Goal: Information Seeking & Learning: Learn about a topic

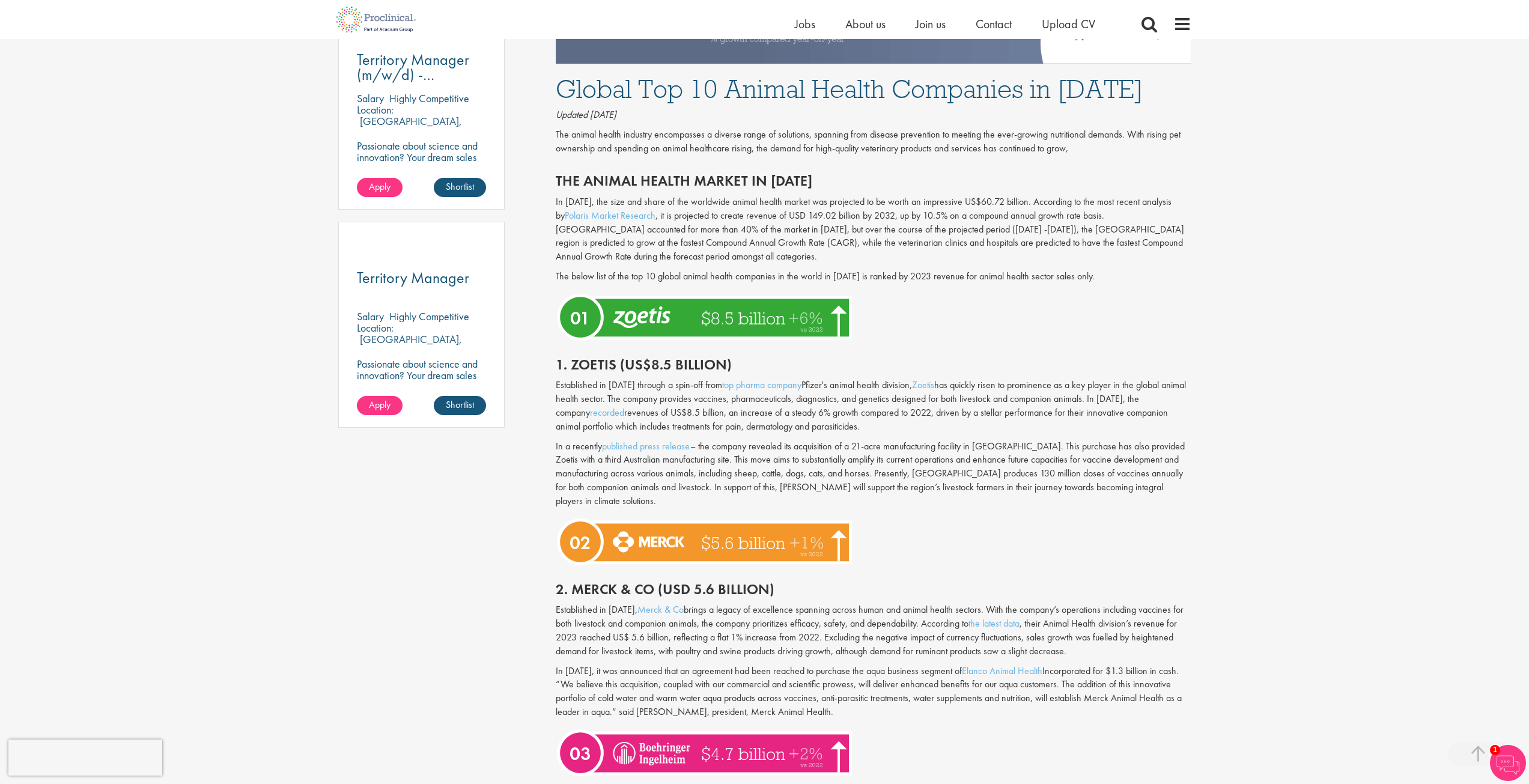
scroll to position [720, 0]
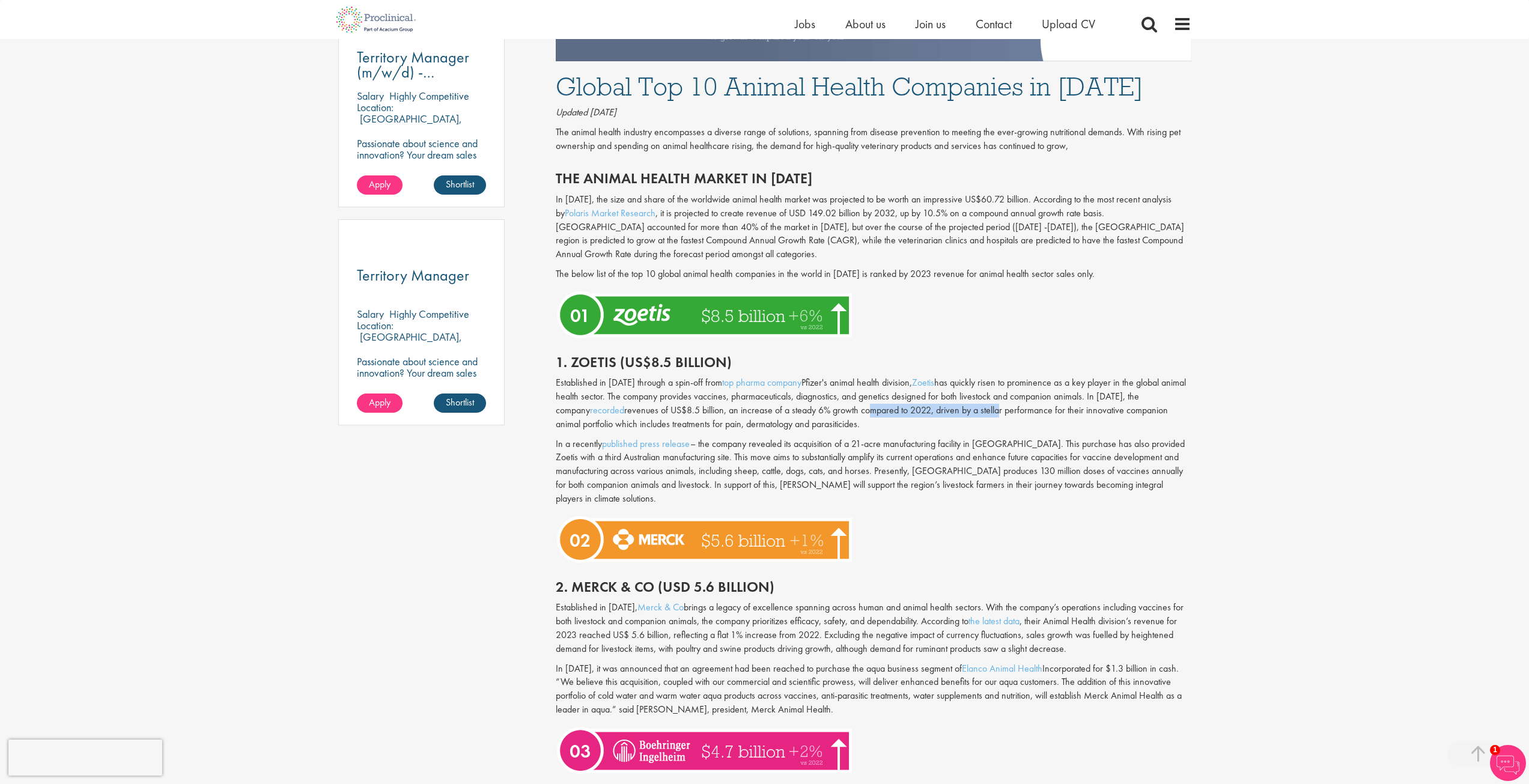
drag, startPoint x: 831, startPoint y: 411, endPoint x: 962, endPoint y: 414, distance: 131.0
click at [962, 414] on p "Established in [DATE] through a spin-off from top pharma company Pfizer's anima…" at bounding box center [873, 403] width 636 height 55
click at [1023, 430] on p "Established in [DATE] through a spin-off from top pharma company Pfizer's anima…" at bounding box center [873, 403] width 636 height 55
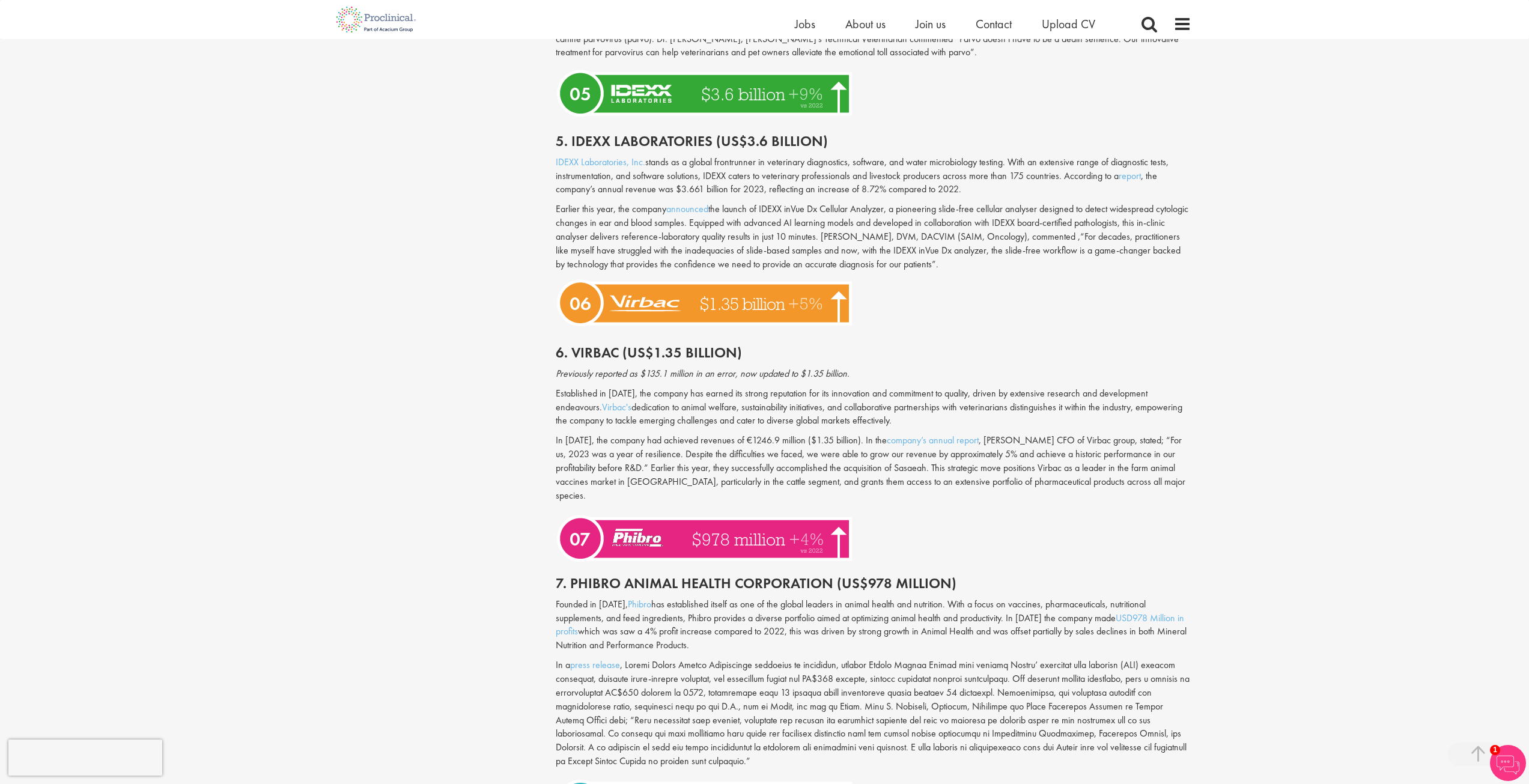
scroll to position [1802, 0]
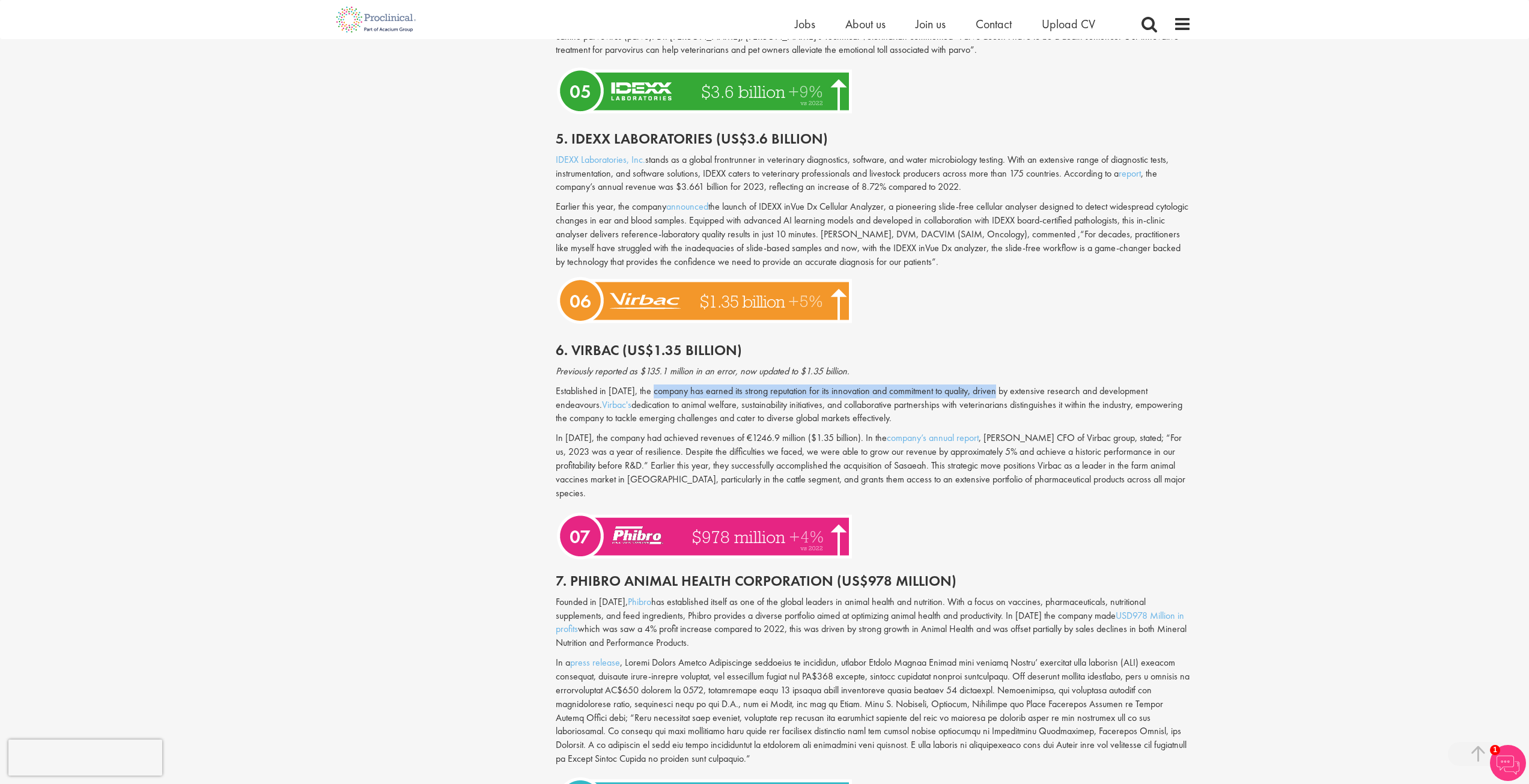
drag, startPoint x: 654, startPoint y: 377, endPoint x: 1081, endPoint y: 373, distance: 427.0
click at [1002, 384] on p "Established in [DATE], the company has earned its strong reputation for its inn…" at bounding box center [873, 405] width 636 height 42
click at [1083, 384] on p "Established in [DATE], the company has earned its strong reputation for its inn…" at bounding box center [873, 405] width 636 height 42
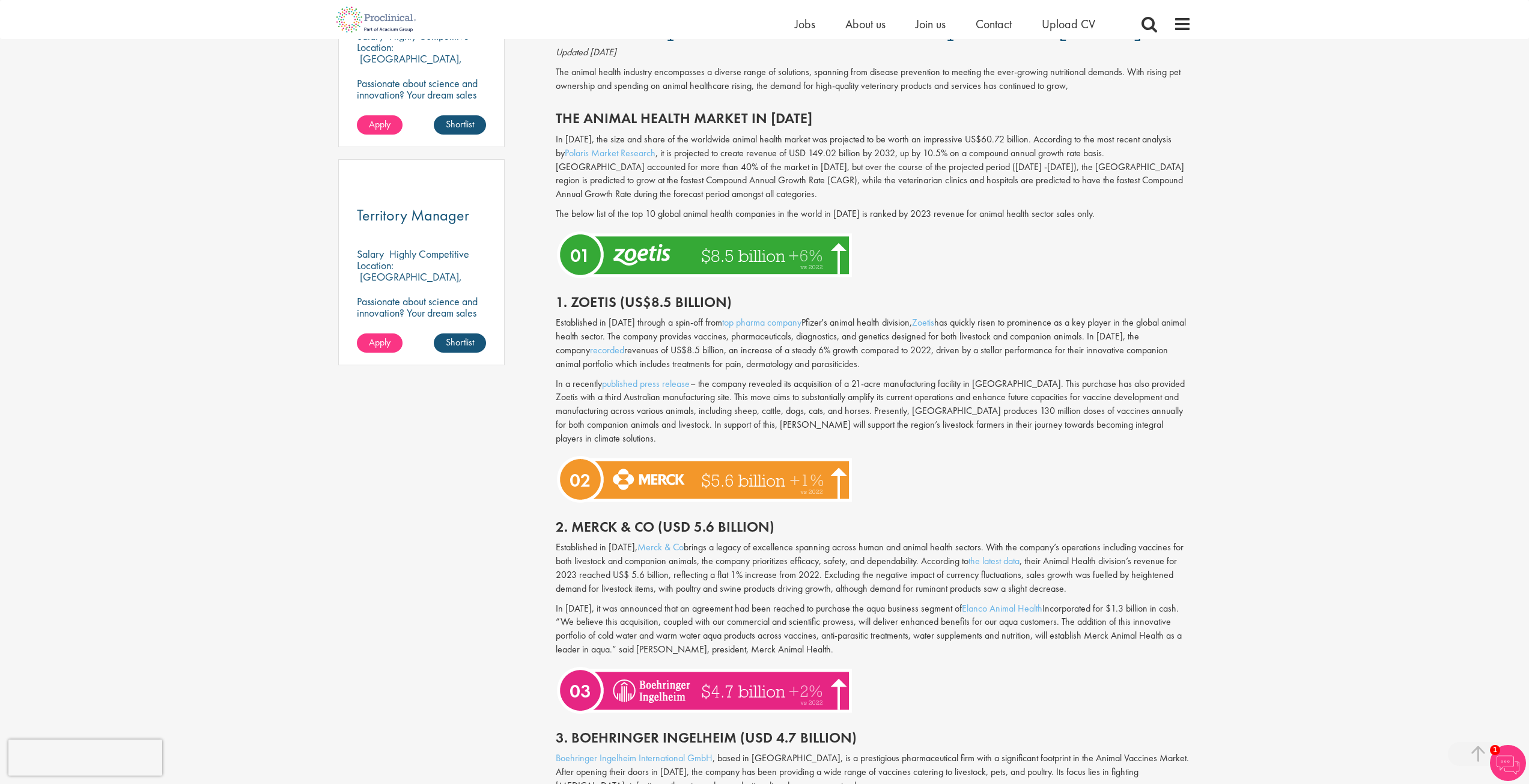
scroll to position [841, 0]
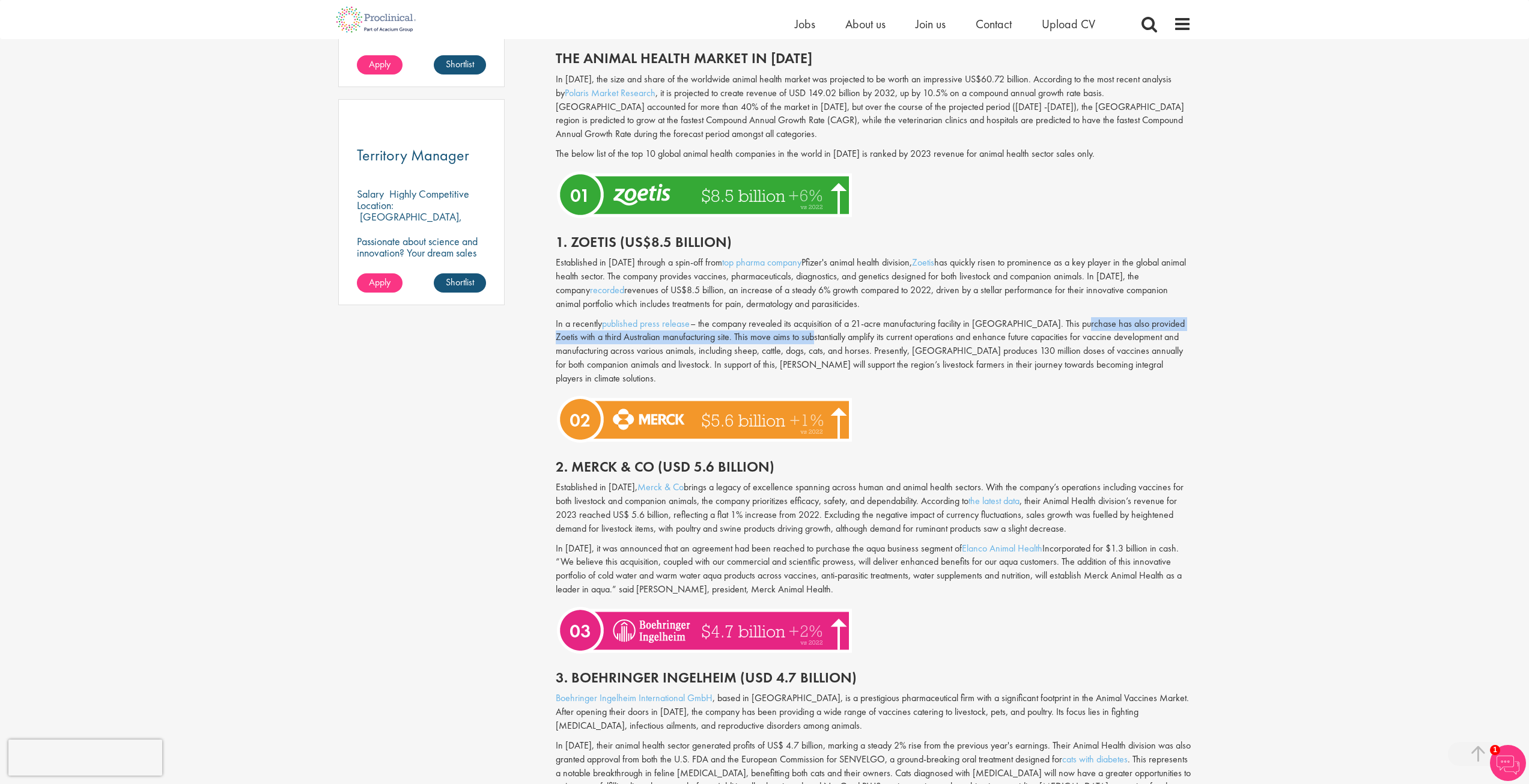
drag, startPoint x: 805, startPoint y: 334, endPoint x: 1073, endPoint y: 330, distance: 268.0
click at [1073, 330] on p "In a recently published press release – the company revealed its acquisition of…" at bounding box center [873, 351] width 636 height 68
click at [927, 344] on p "In a recently published press release – the company revealed its acquisition of…" at bounding box center [873, 351] width 636 height 68
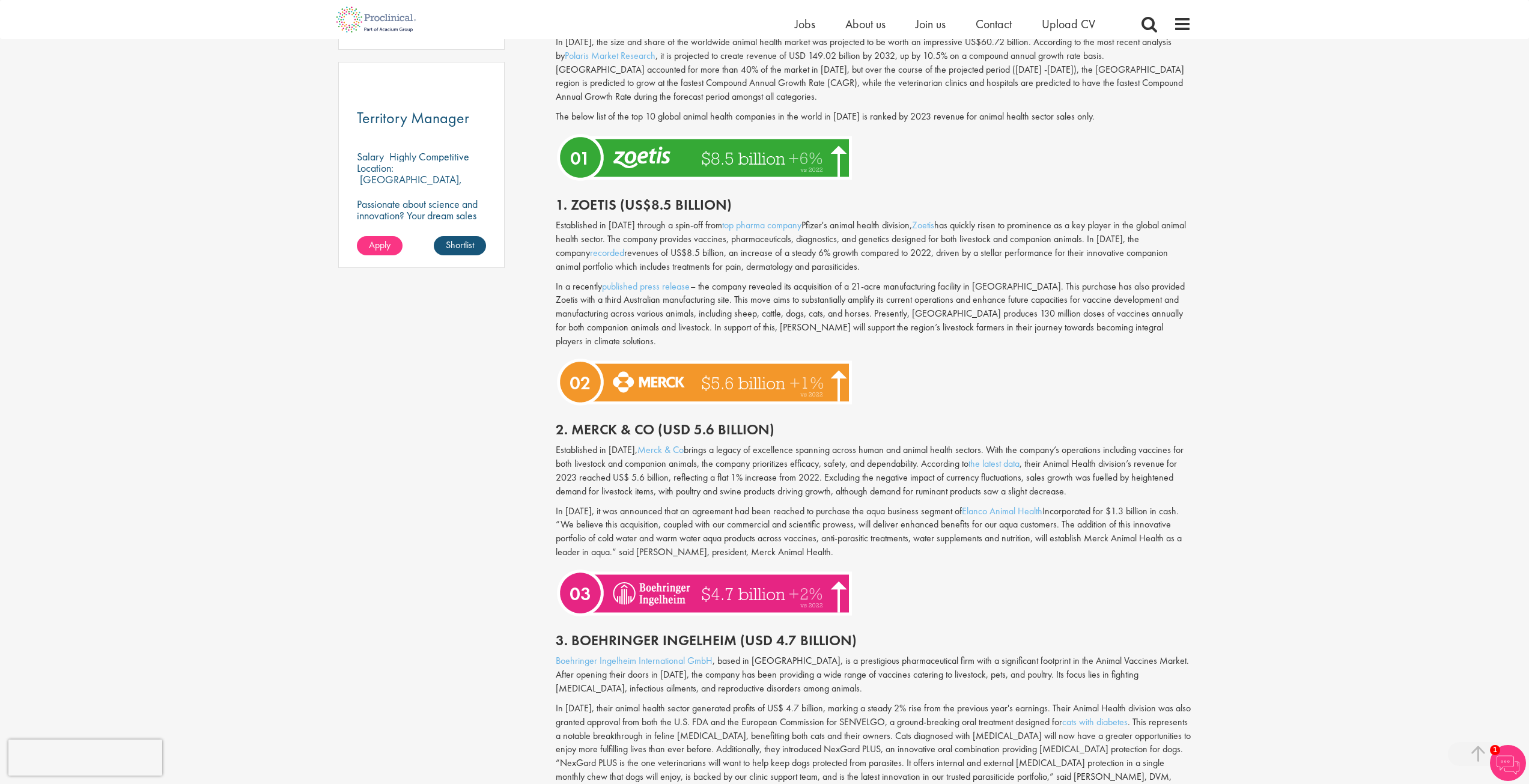
scroll to position [961, 0]
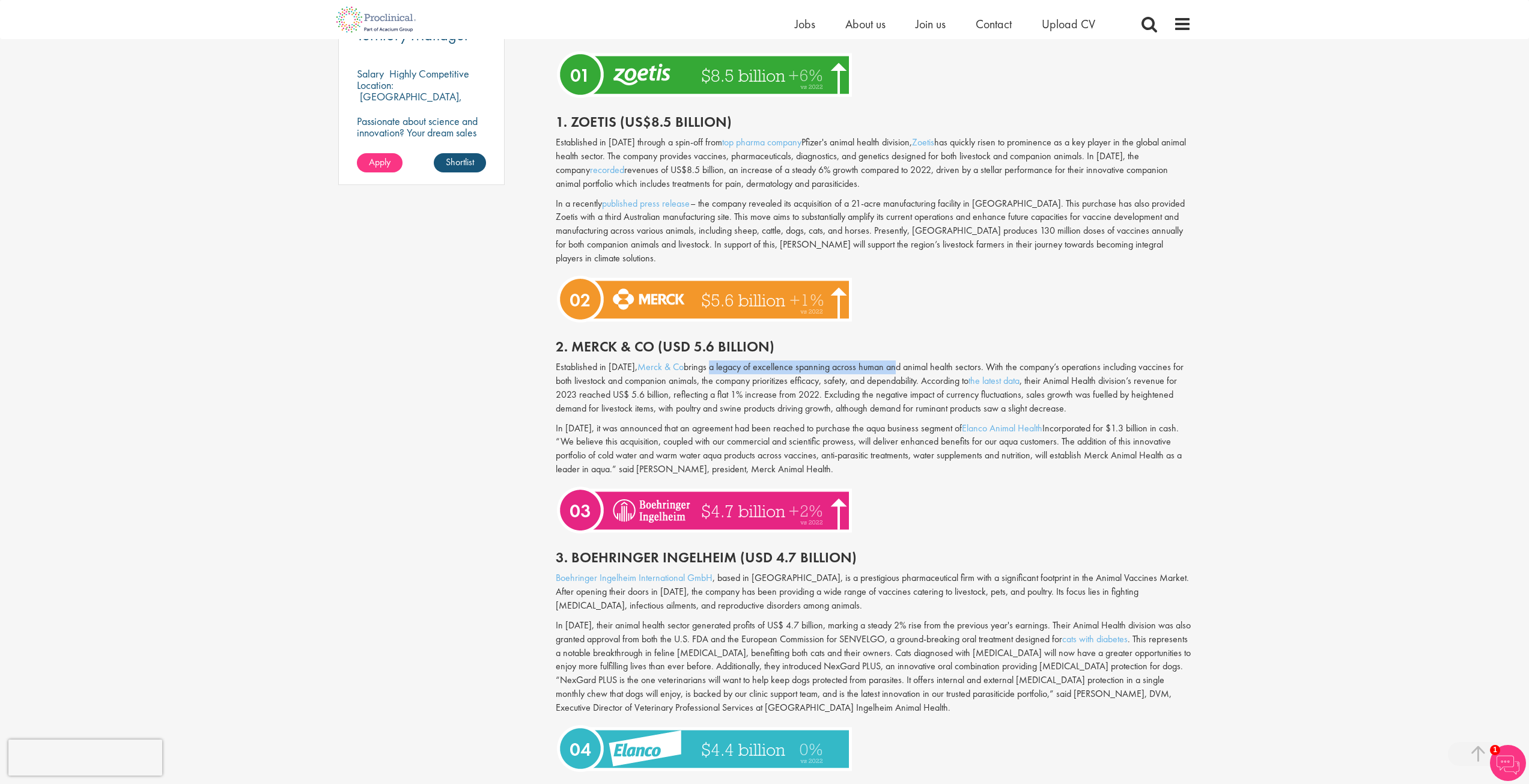
drag, startPoint x: 701, startPoint y: 353, endPoint x: 888, endPoint y: 358, distance: 187.1
click at [888, 361] on p "Established in [DATE], Merck & Co brings a legacy of excellence spanning across…" at bounding box center [873, 388] width 636 height 55
click at [891, 372] on p "Established in [DATE], Merck & Co brings a legacy of excellence spanning across…" at bounding box center [873, 388] width 636 height 55
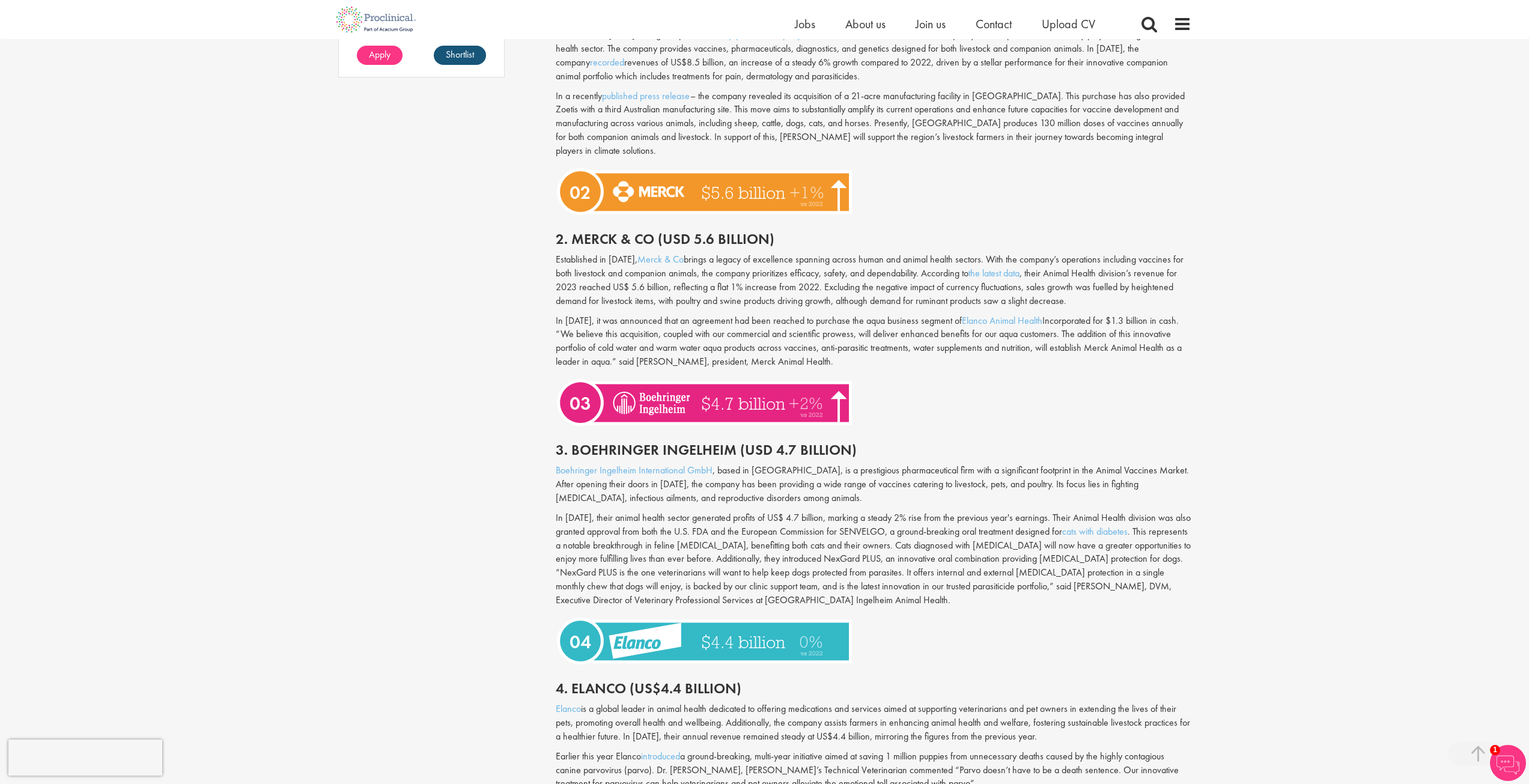
scroll to position [1081, 0]
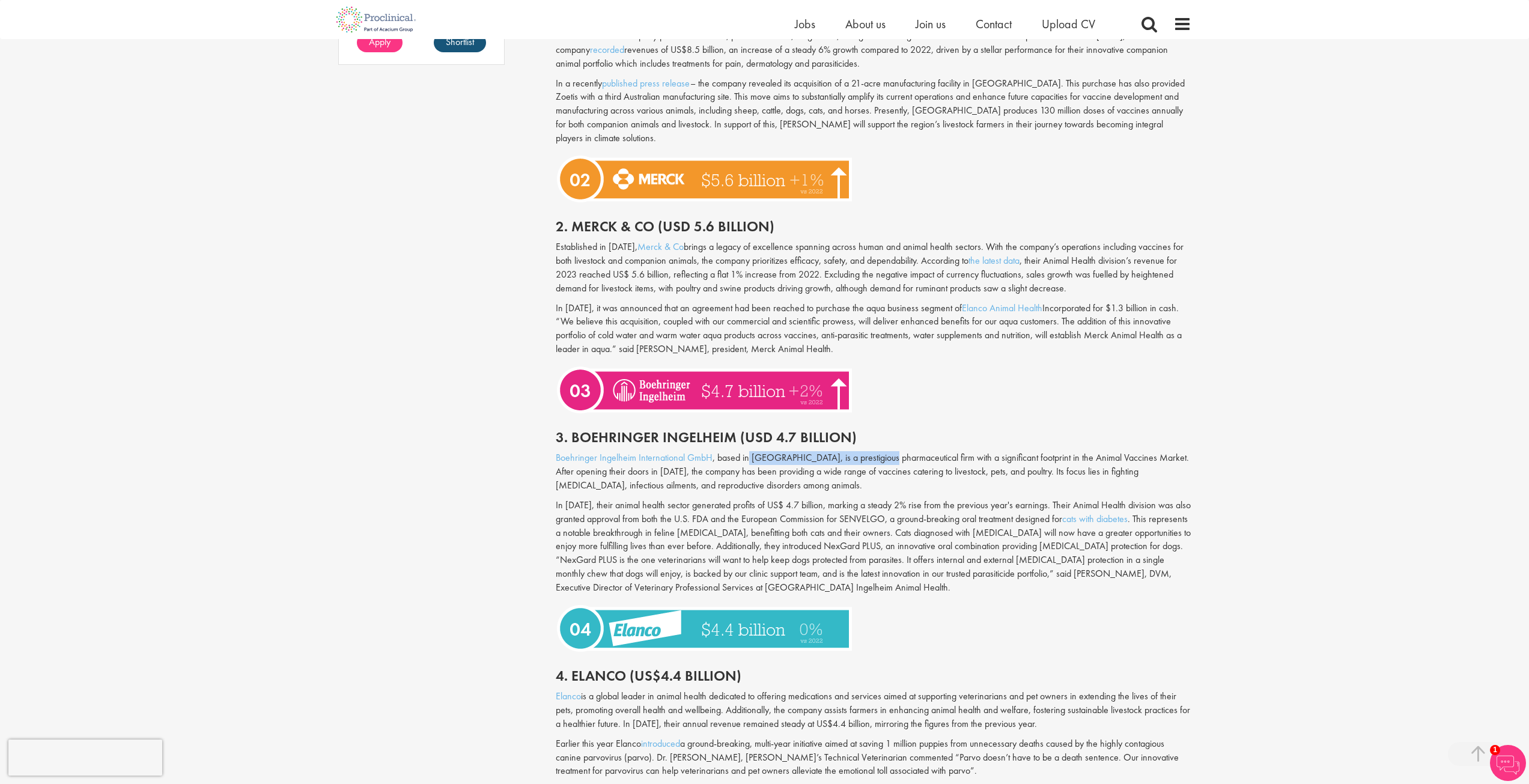
drag, startPoint x: 748, startPoint y: 446, endPoint x: 889, endPoint y: 444, distance: 141.0
click at [889, 451] on p "Boehringer Ingelheim International GmbH , based in [GEOGRAPHIC_DATA], is a pres…" at bounding box center [873, 471] width 636 height 42
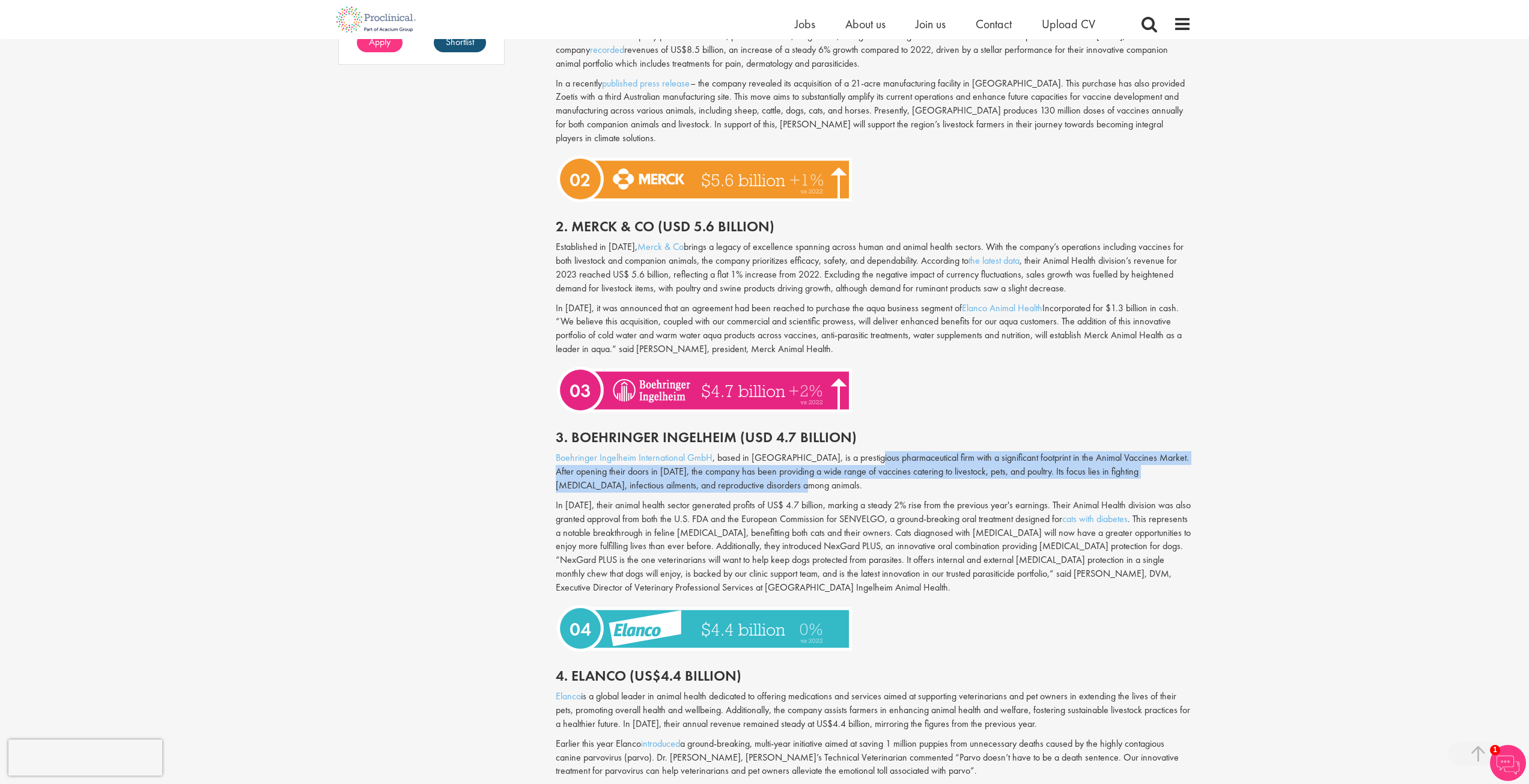
drag, startPoint x: 871, startPoint y: 448, endPoint x: 764, endPoint y: 467, distance: 108.7
click at [764, 467] on p "Boehringer Ingelheim International GmbH , based in [GEOGRAPHIC_DATA], is a pres…" at bounding box center [873, 471] width 636 height 42
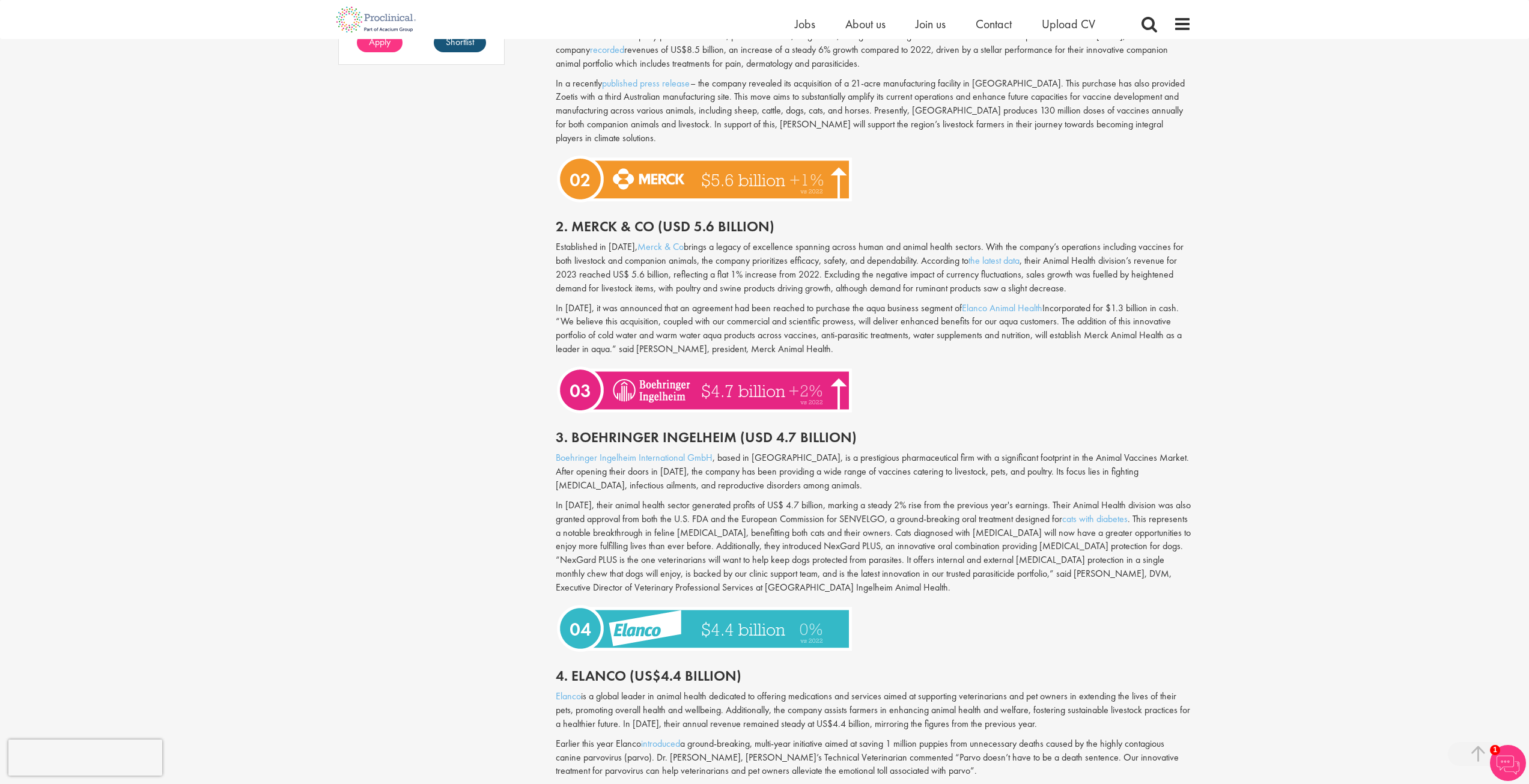
click at [657, 499] on p "In [DATE], their animal health sector generated profits of US$ 4.7 billion, mar…" at bounding box center [873, 547] width 636 height 96
drag, startPoint x: 597, startPoint y: 494, endPoint x: 894, endPoint y: 502, distance: 297.1
click at [894, 502] on p "In [DATE], their animal health sector generated profits of US$ 4.7 billion, mar…" at bounding box center [873, 547] width 636 height 96
click at [925, 517] on p "In [DATE], their animal health sector generated profits of US$ 4.7 billion, mar…" at bounding box center [873, 547] width 636 height 96
drag, startPoint x: 589, startPoint y: 518, endPoint x: 1015, endPoint y: 518, distance: 426.0
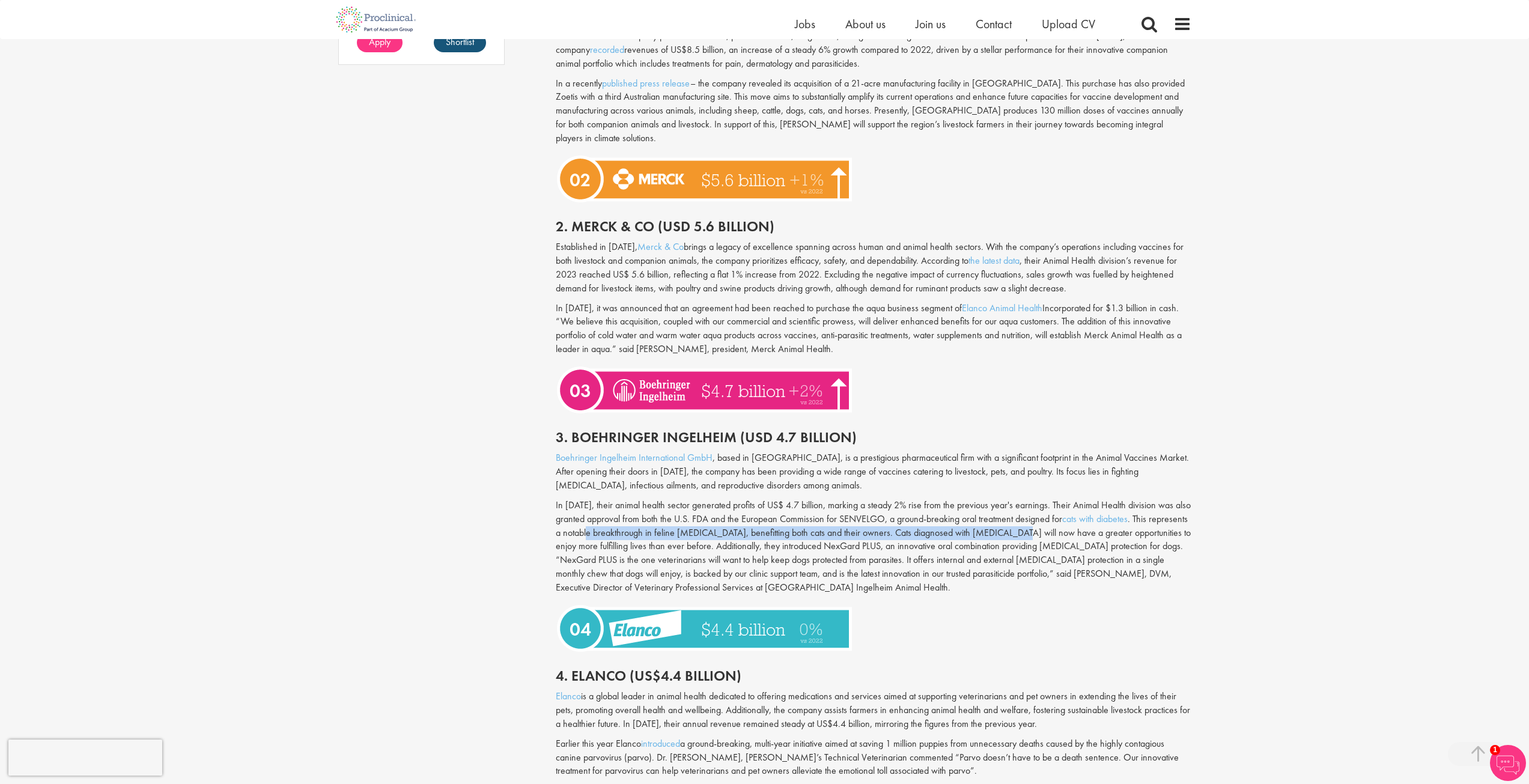
click at [1015, 518] on p "In [DATE], their animal health sector generated profits of US$ 4.7 billion, mar…" at bounding box center [873, 547] width 636 height 96
drag, startPoint x: 851, startPoint y: 539, endPoint x: 745, endPoint y: 527, distance: 106.7
click at [850, 539] on p "In [DATE], their animal health sector generated profits of US$ 4.7 billion, mar…" at bounding box center [873, 547] width 636 height 96
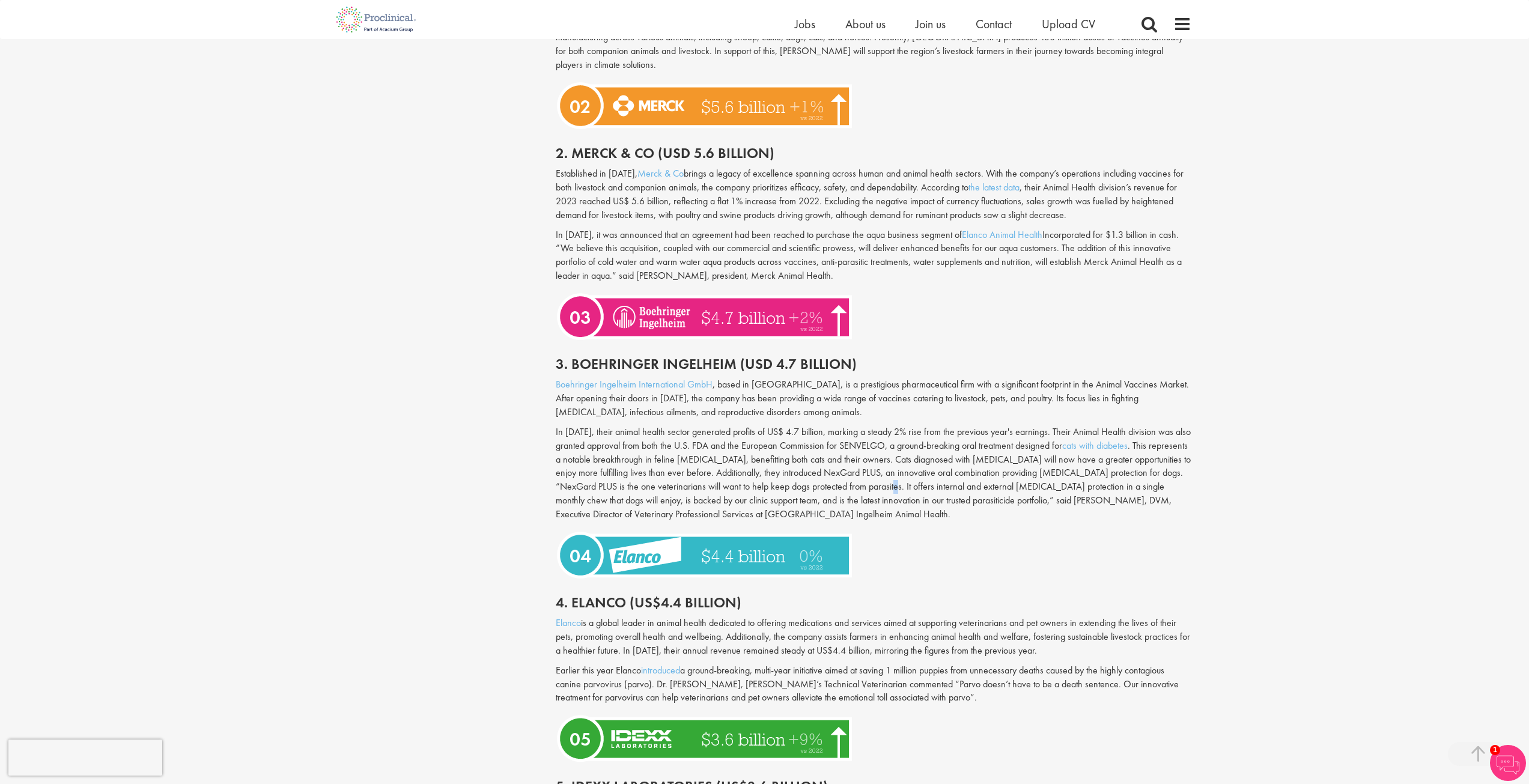
scroll to position [1261, 0]
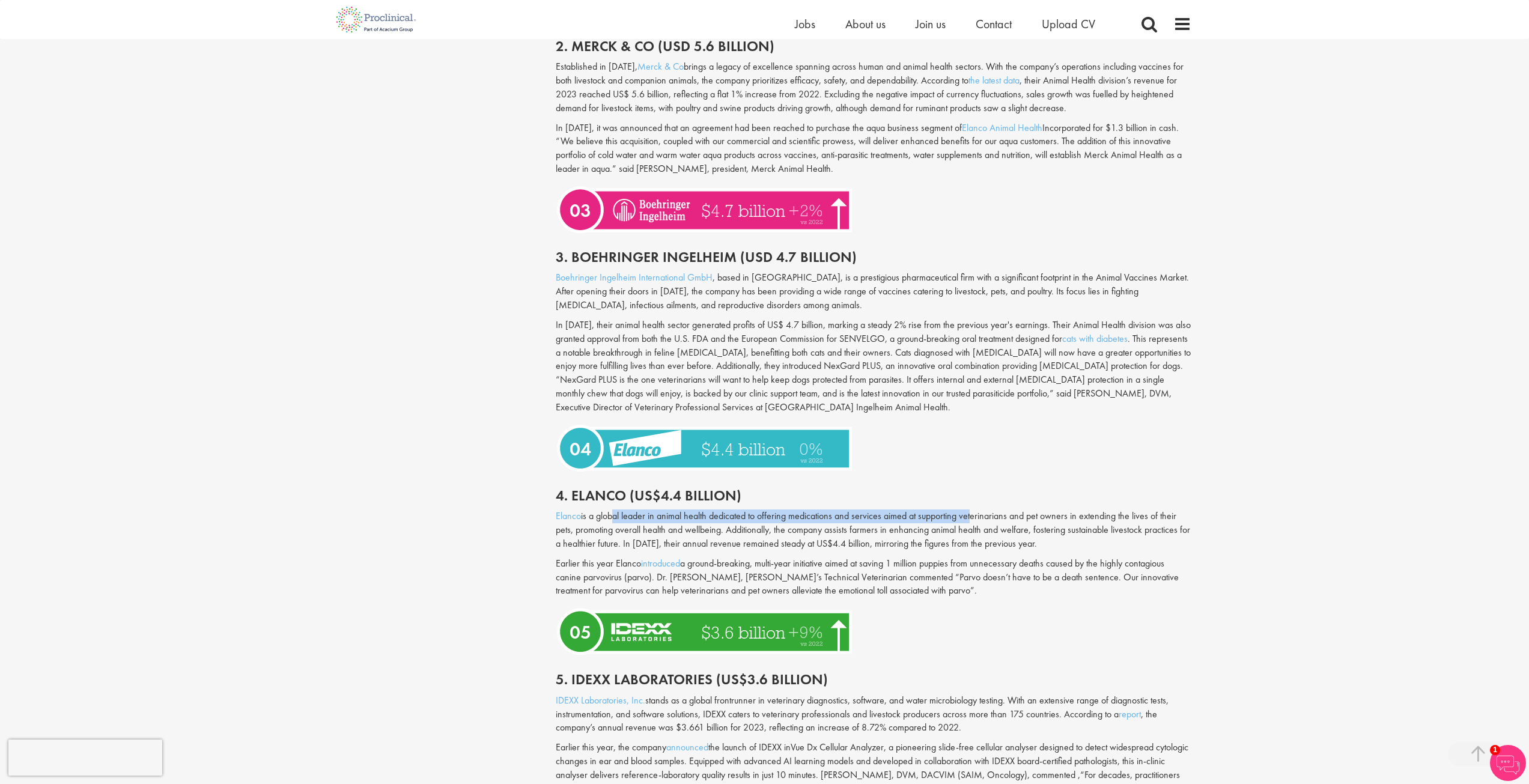
drag, startPoint x: 610, startPoint y: 501, endPoint x: 974, endPoint y: 504, distance: 364.0
click at [974, 509] on p "Elanco is a global leader in animal health dedicated to offering medications an…" at bounding box center [873, 530] width 636 height 42
click at [651, 571] on p "Earlier this year [PERSON_NAME] introduced a ground-breaking, multi-year initia…" at bounding box center [873, 577] width 636 height 42
drag, startPoint x: 745, startPoint y: 555, endPoint x: 927, endPoint y: 553, distance: 182.0
click at [927, 556] on p "Earlier this year [PERSON_NAME] introduced a ground-breaking, multi-year initia…" at bounding box center [873, 577] width 636 height 42
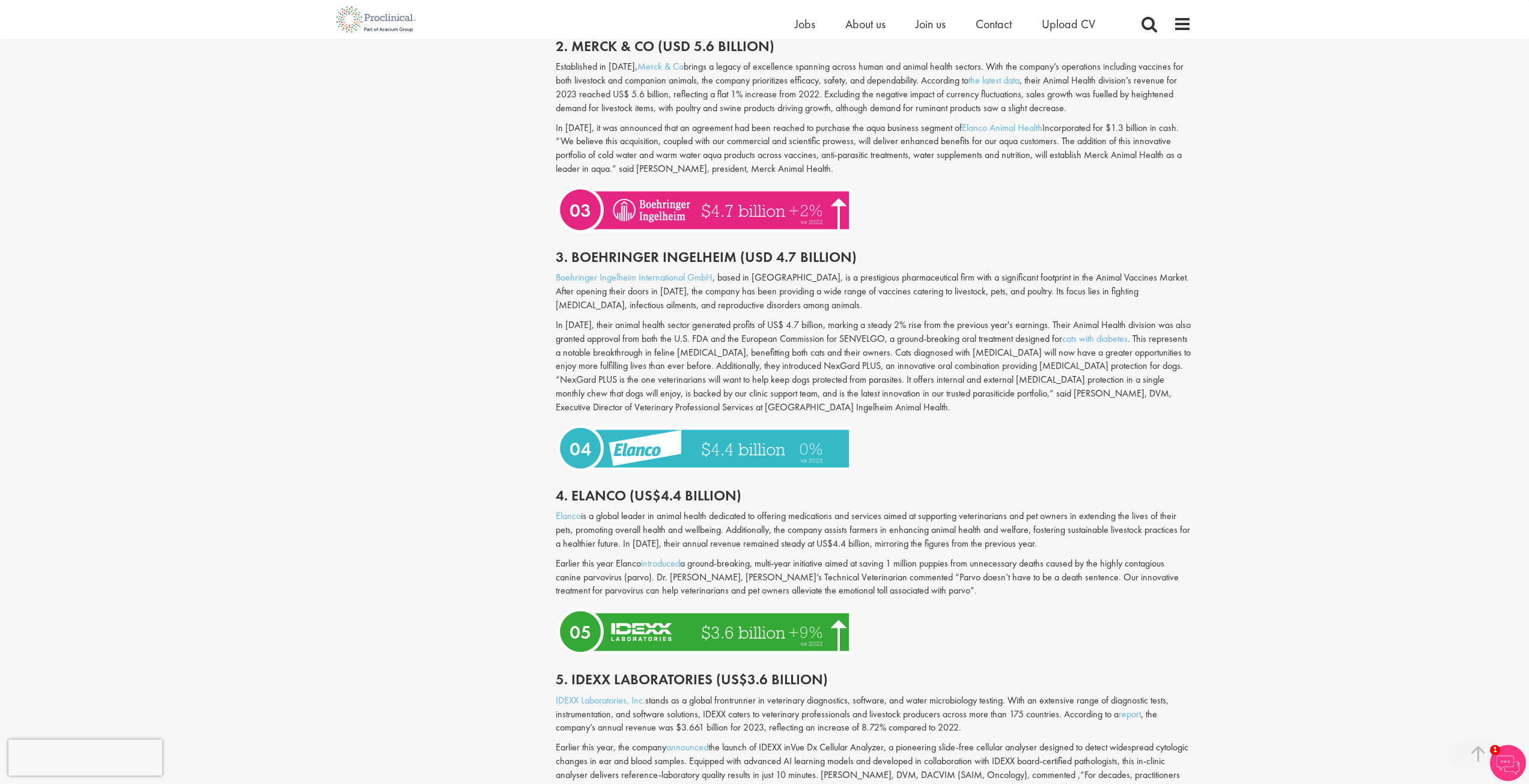
click at [935, 556] on p "Earlier this year [PERSON_NAME] introduced a ground-breaking, multi-year initia…" at bounding box center [873, 577] width 636 height 42
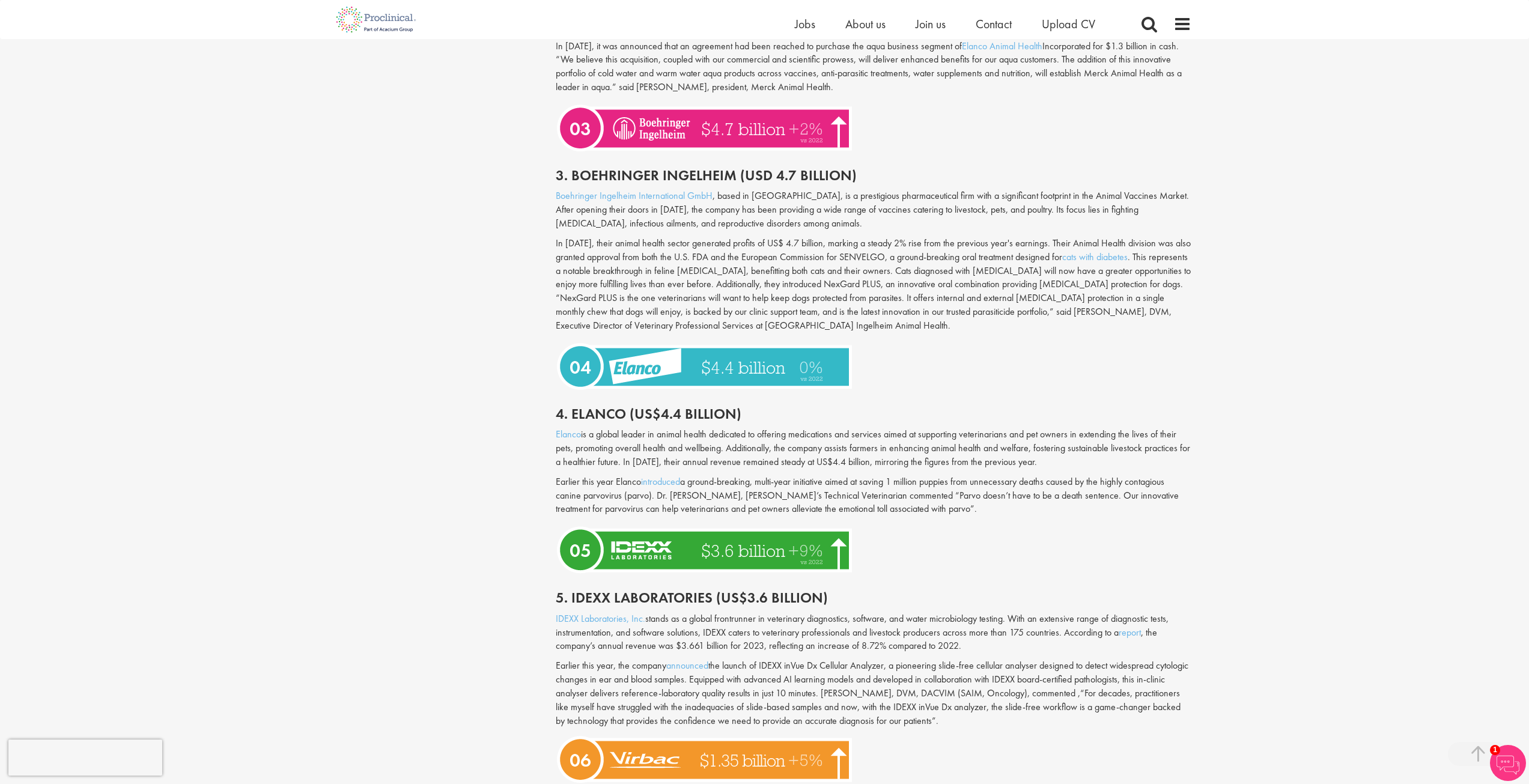
scroll to position [1381, 0]
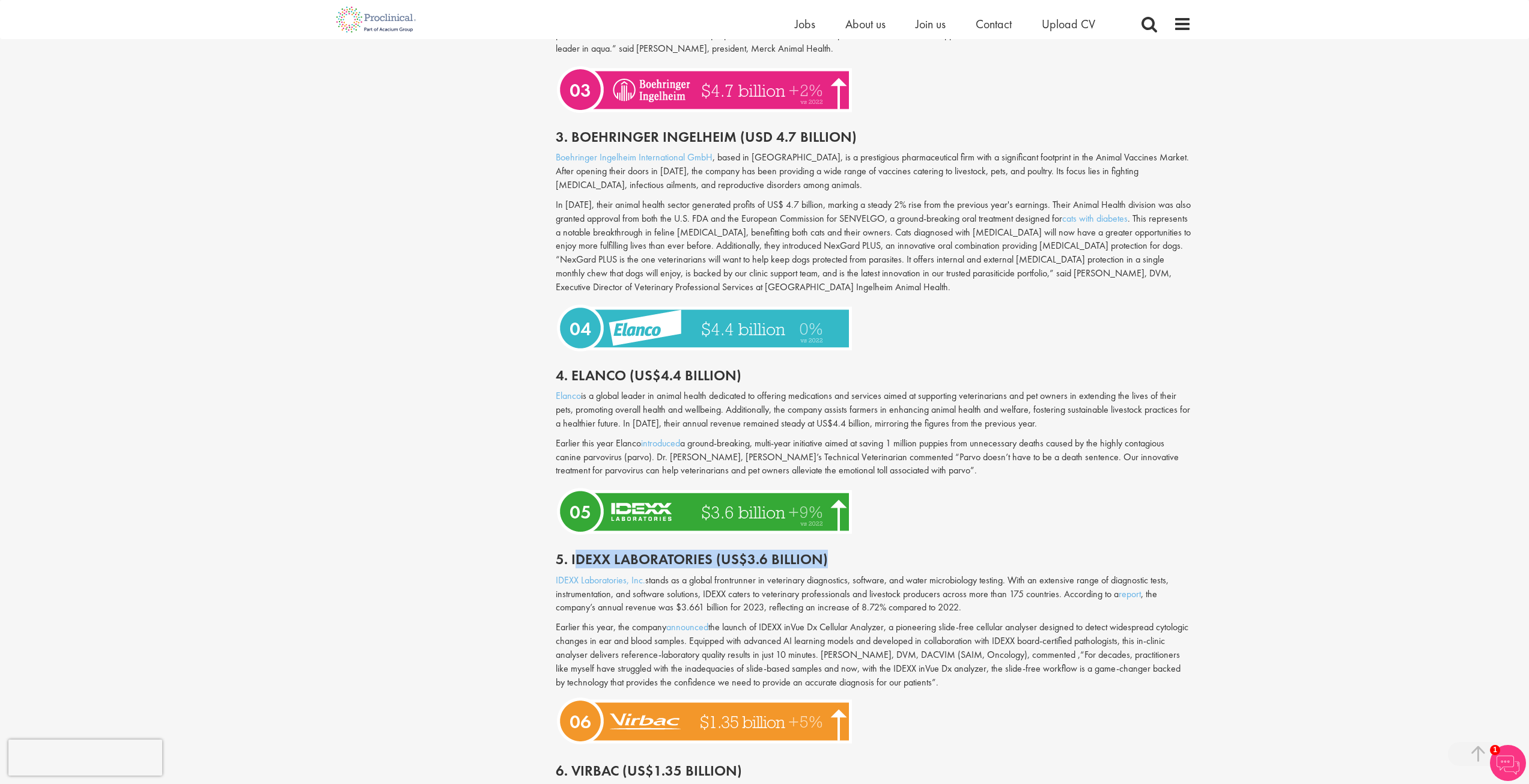
drag, startPoint x: 779, startPoint y: 539, endPoint x: 846, endPoint y: 538, distance: 67.0
click at [846, 551] on h2 "5. Idexx Laboratories (US$3.6 billion)" at bounding box center [873, 559] width 636 height 16
click at [856, 539] on div "5. Idexx Laboratories (US$3.6 billion)" at bounding box center [874, 556] width 654 height 34
click at [469, 491] on div "Content types Quizzes Blogs Guidebooks & Reports Videos Infographics Case studi…" at bounding box center [764, 376] width 871 height 3259
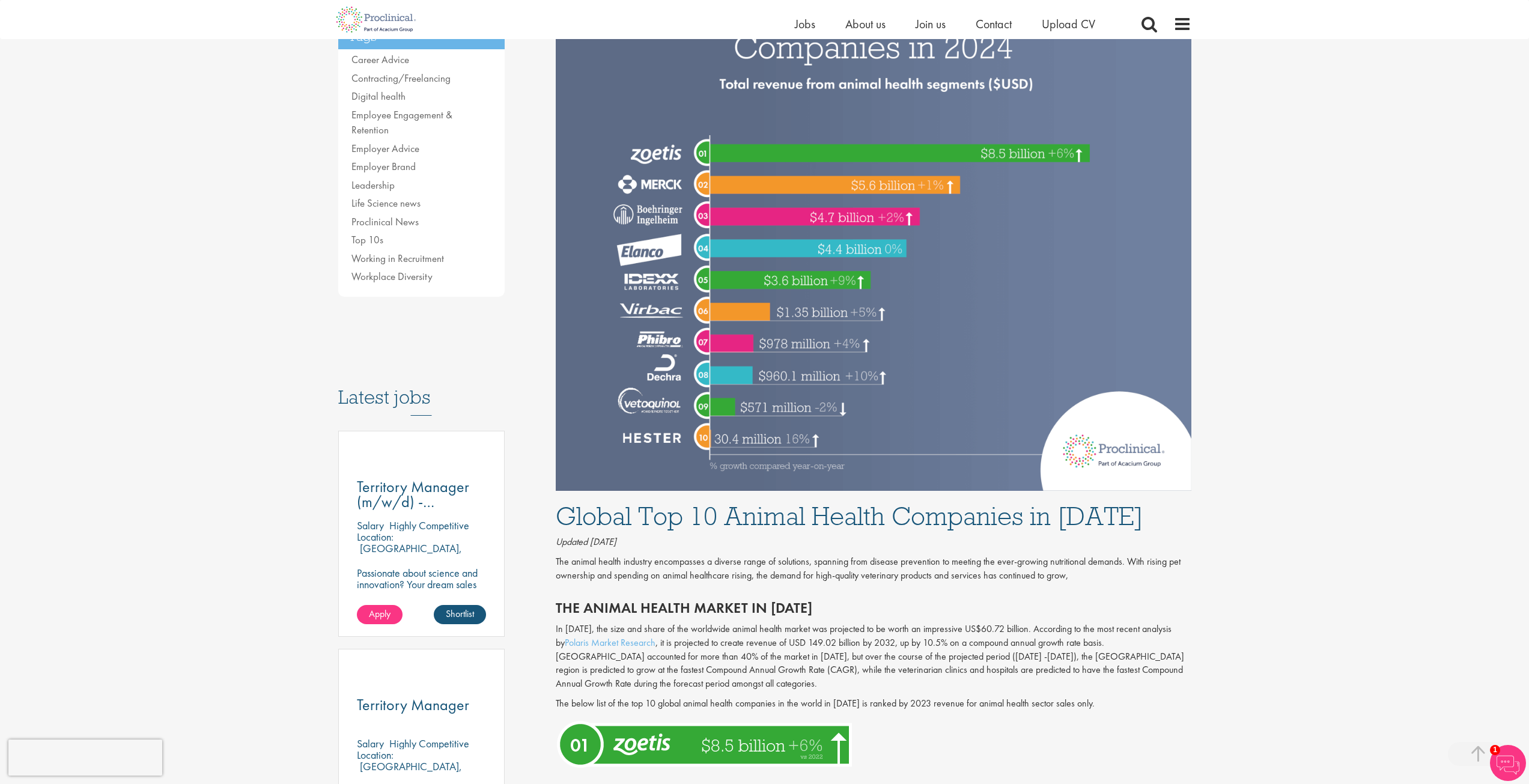
scroll to position [240, 0]
